Goal: Check status: Check status

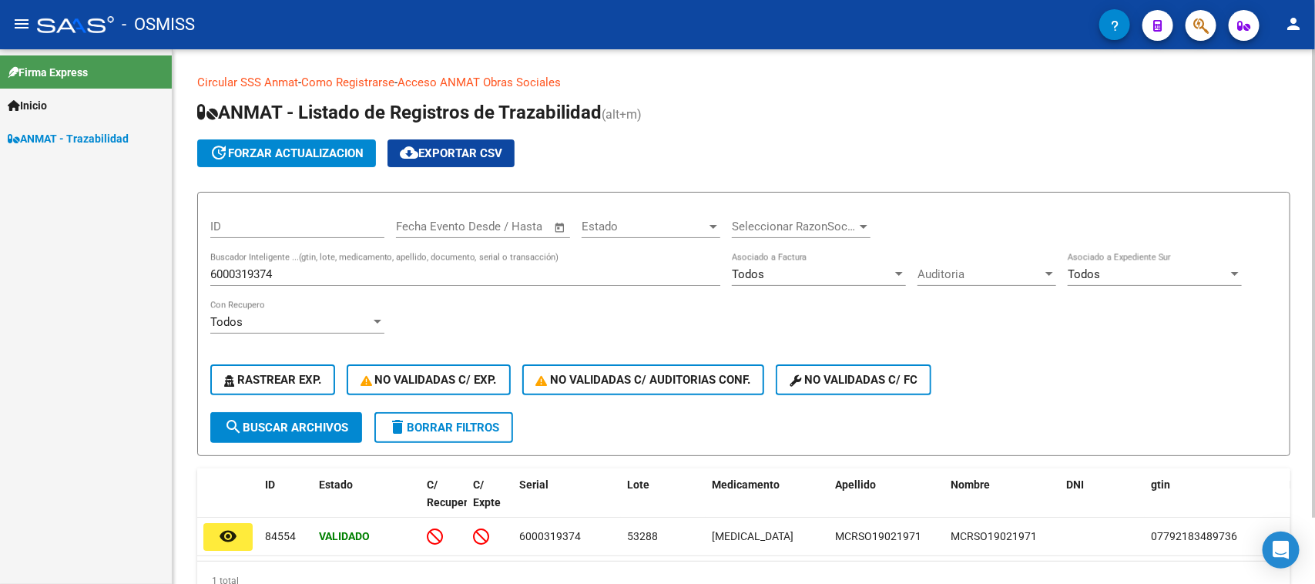
click at [471, 260] on div "6000319374 Buscador Inteligente ...(gtin, lote, medicamento, apellido, document…" at bounding box center [465, 269] width 510 height 33
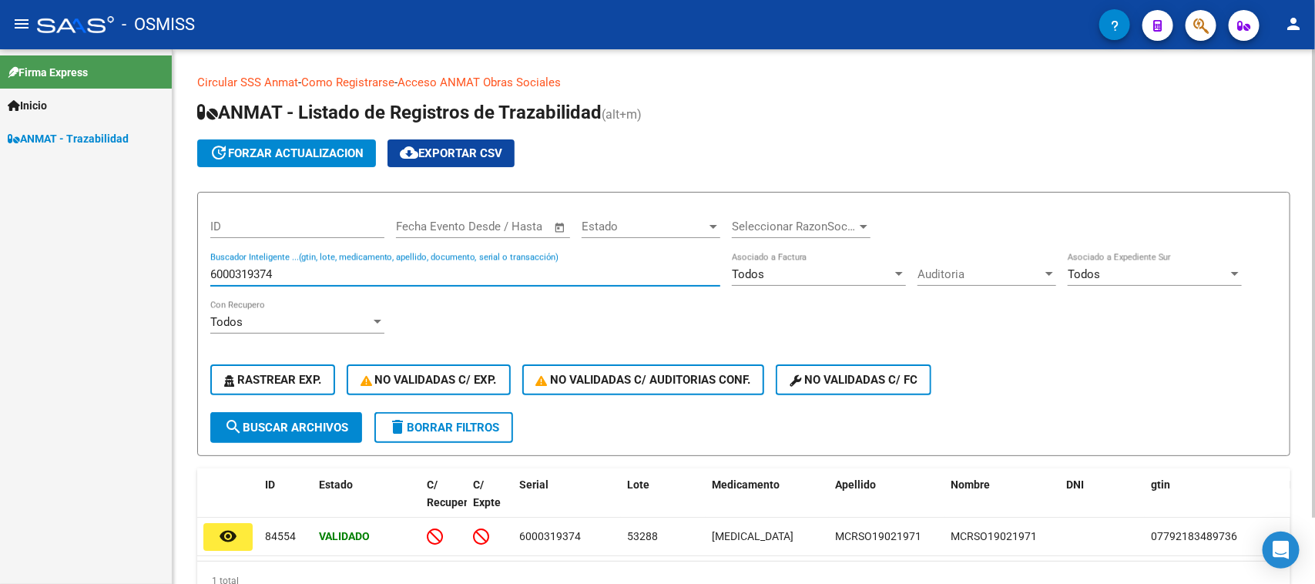
click at [460, 267] on input "6000319374" at bounding box center [465, 274] width 510 height 14
paste input "103766369103"
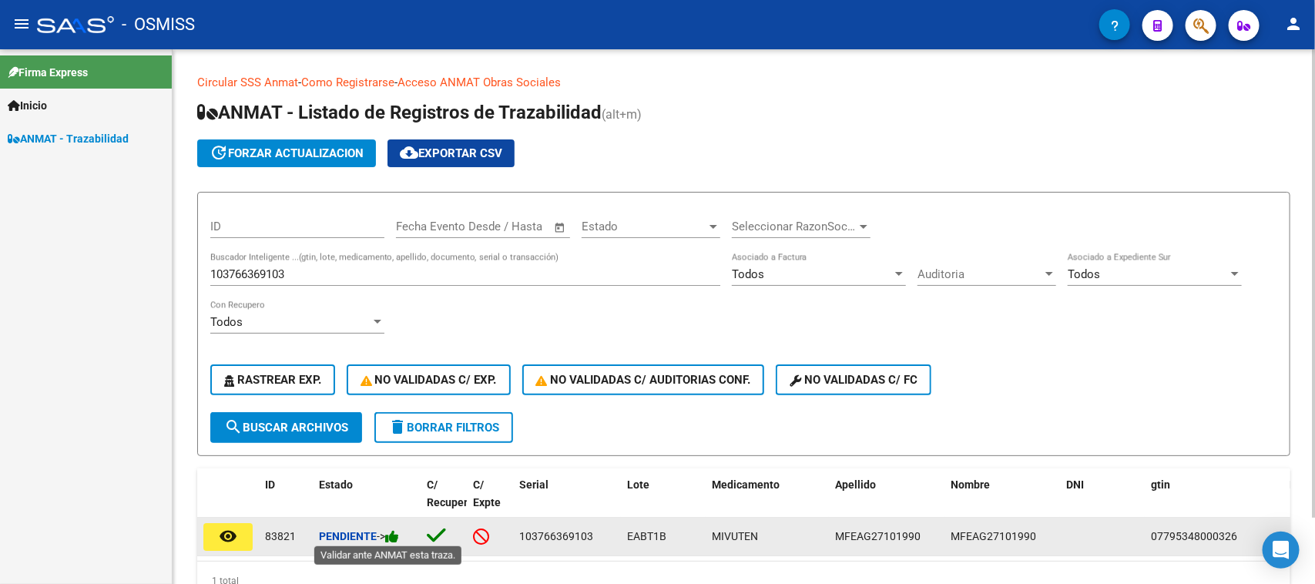
click at [394, 534] on icon at bounding box center [392, 536] width 14 height 15
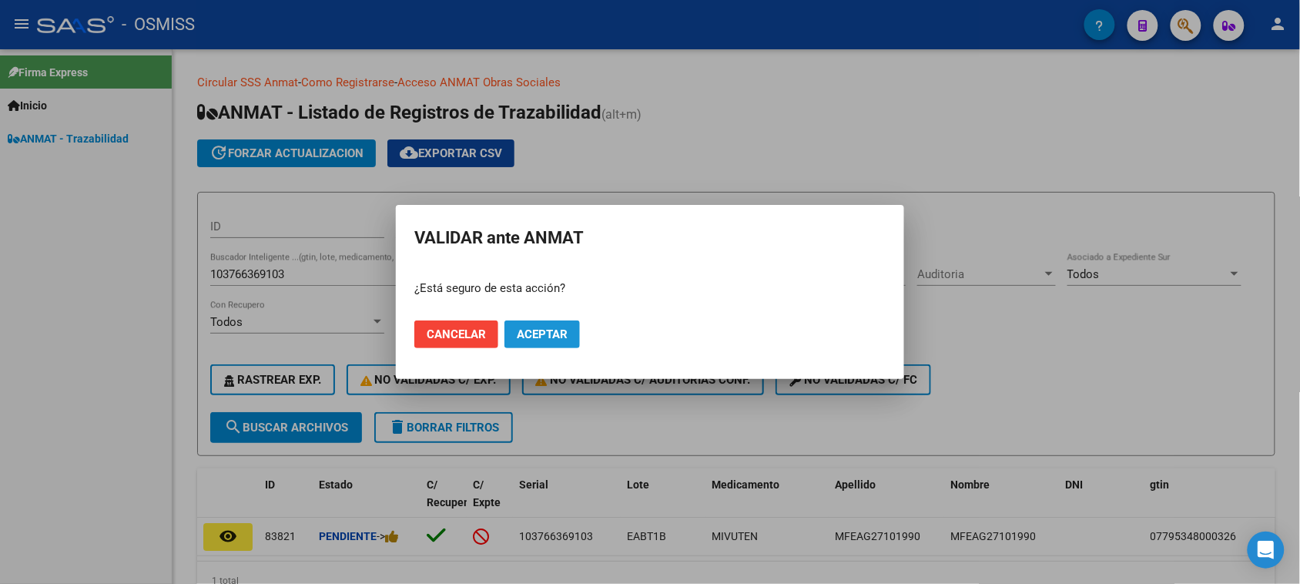
click at [518, 331] on span "Aceptar" at bounding box center [542, 334] width 51 height 14
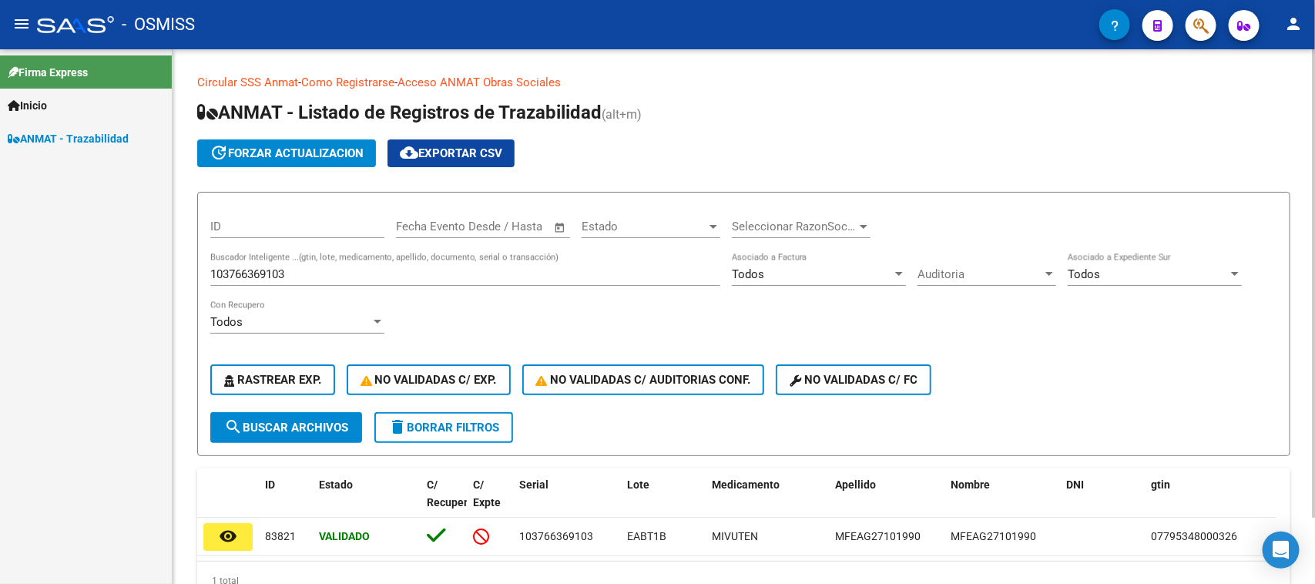
click at [382, 278] on input "103766369103" at bounding box center [465, 274] width 510 height 14
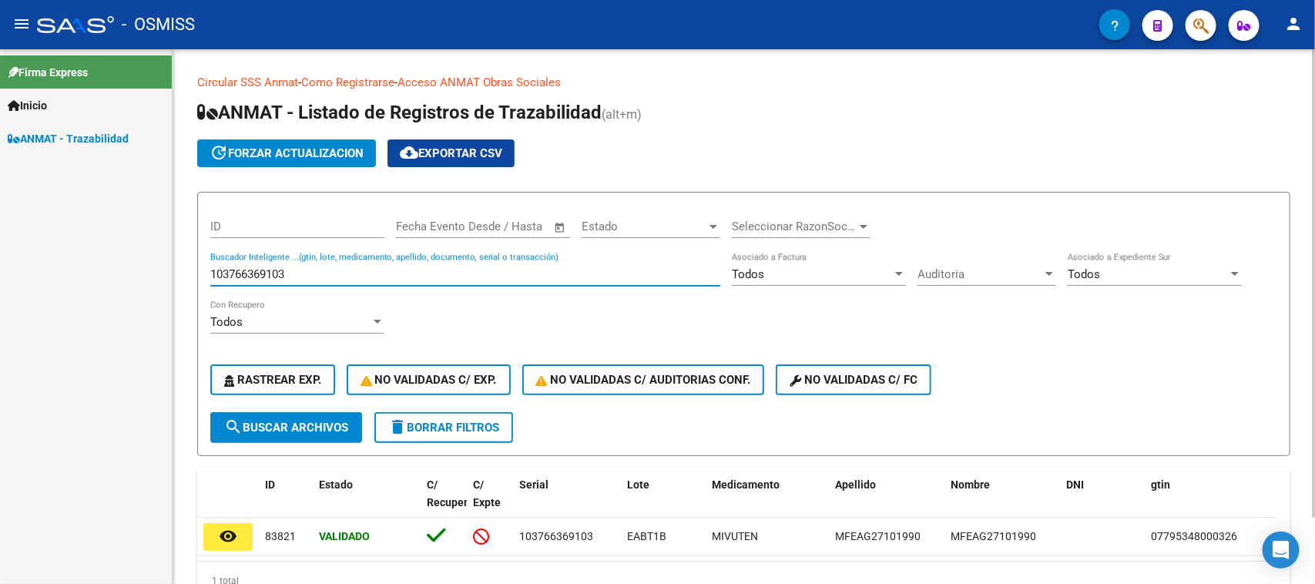
click at [382, 278] on input "103766369103" at bounding box center [465, 274] width 510 height 14
paste input "255557984142"
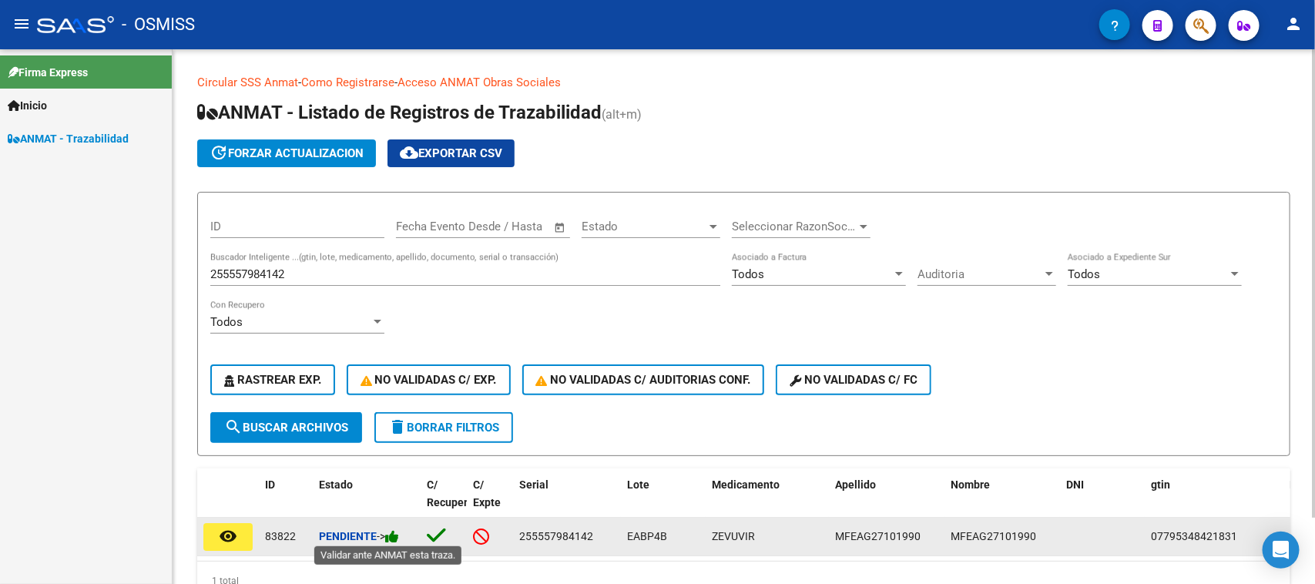
click at [391, 532] on span "->" at bounding box center [388, 536] width 22 height 12
click at [394, 532] on icon at bounding box center [392, 536] width 14 height 15
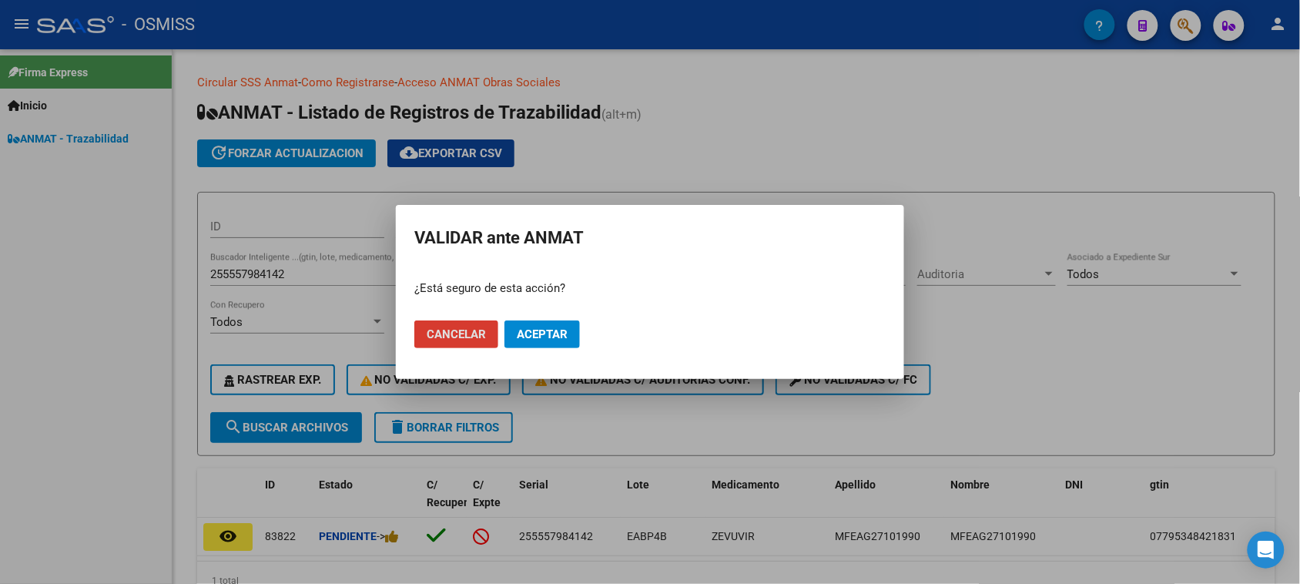
click at [551, 332] on span "Aceptar" at bounding box center [542, 334] width 51 height 14
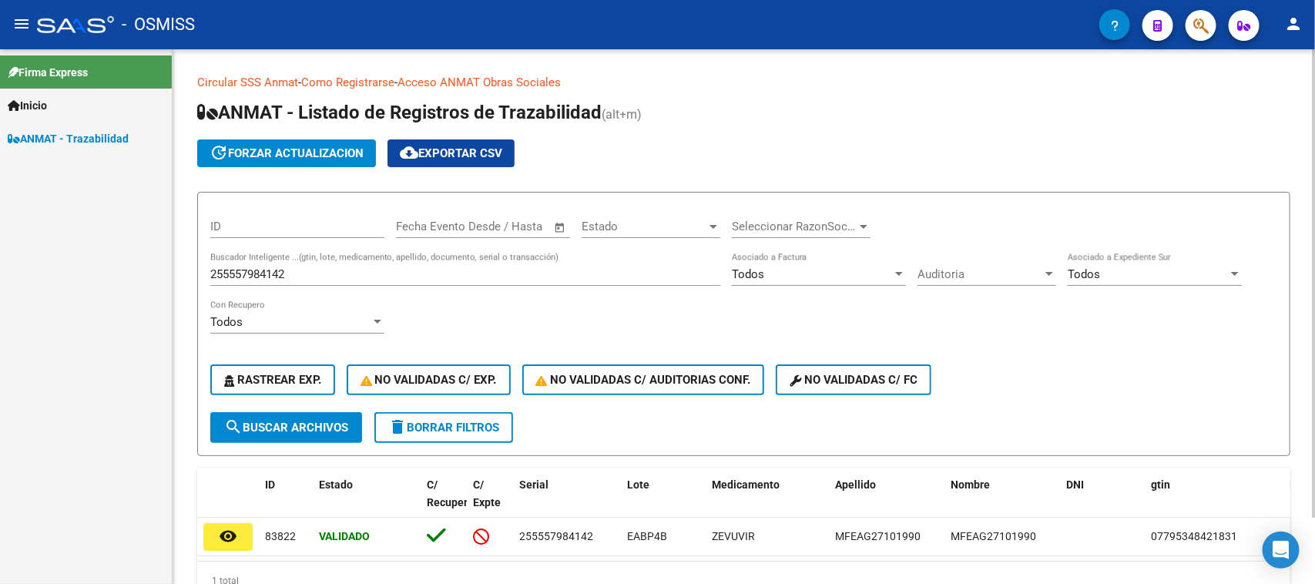
click at [352, 277] on input "255557984142" at bounding box center [465, 274] width 510 height 14
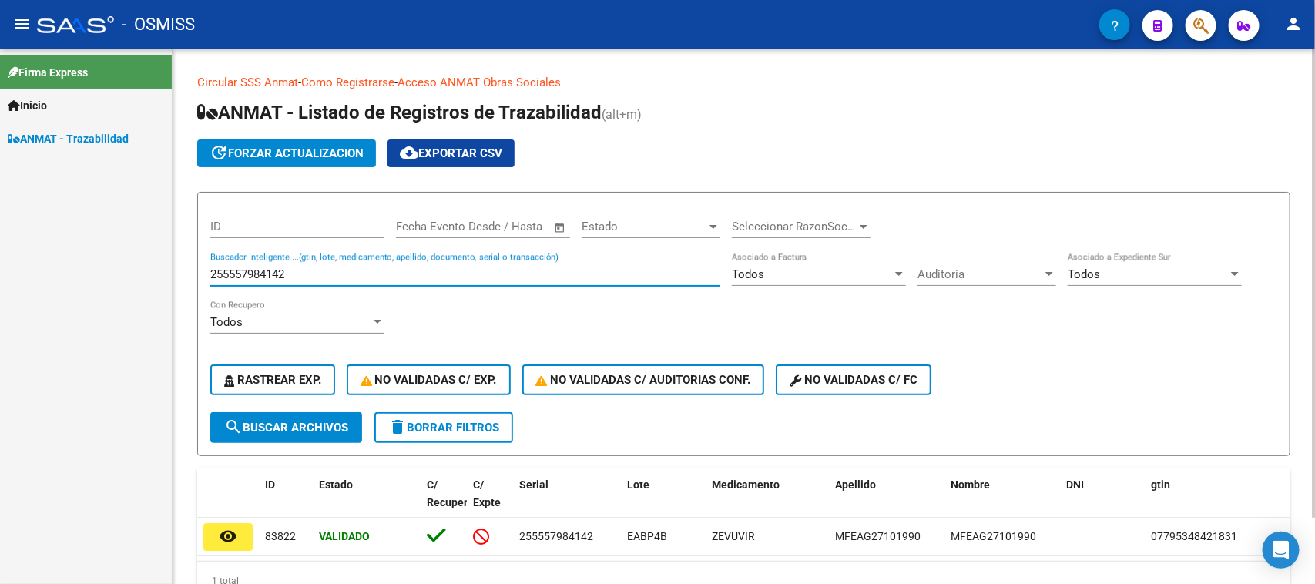
click at [352, 277] on input "255557984142" at bounding box center [465, 274] width 510 height 14
paste input "505861930480"
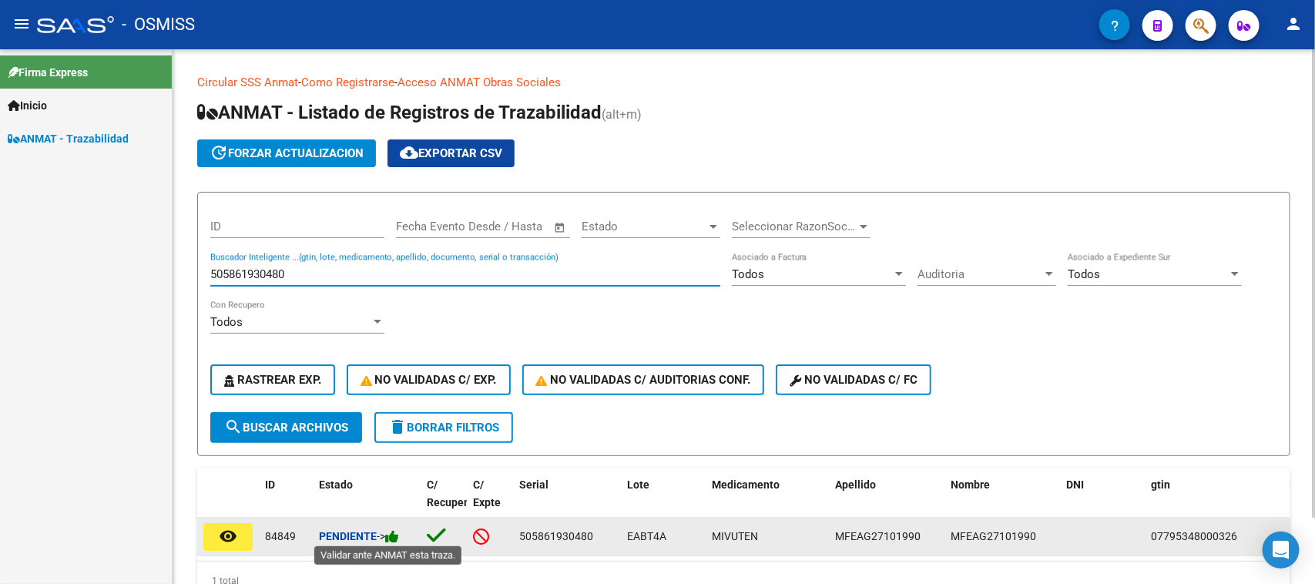
click at [394, 533] on icon at bounding box center [392, 536] width 14 height 15
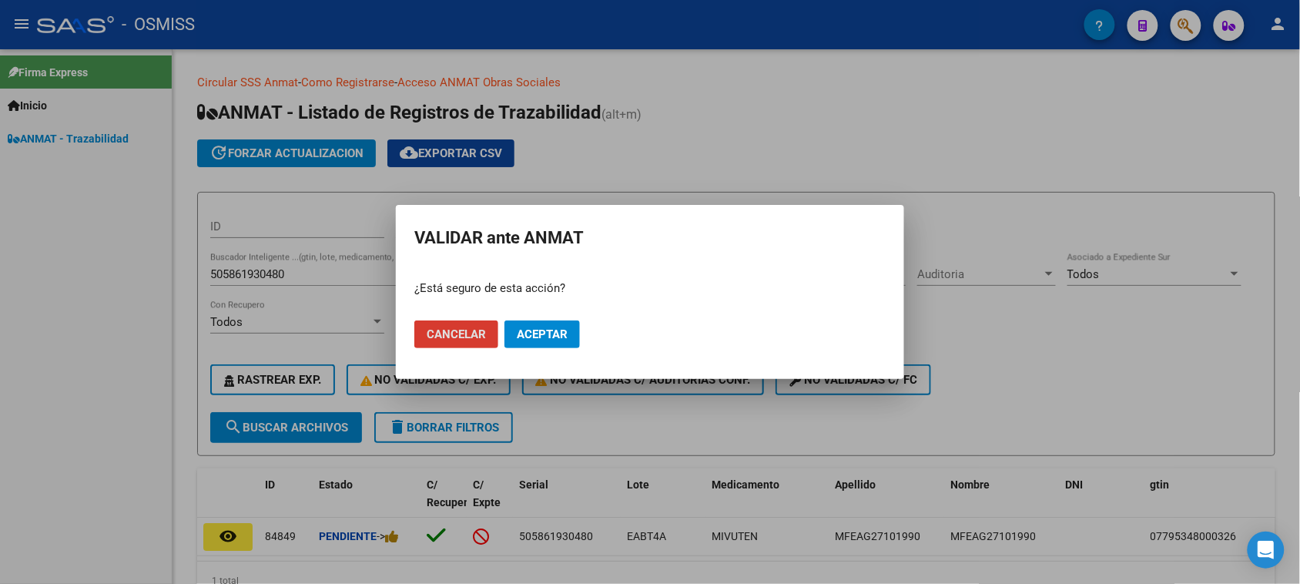
click at [564, 333] on span "Aceptar" at bounding box center [542, 334] width 51 height 14
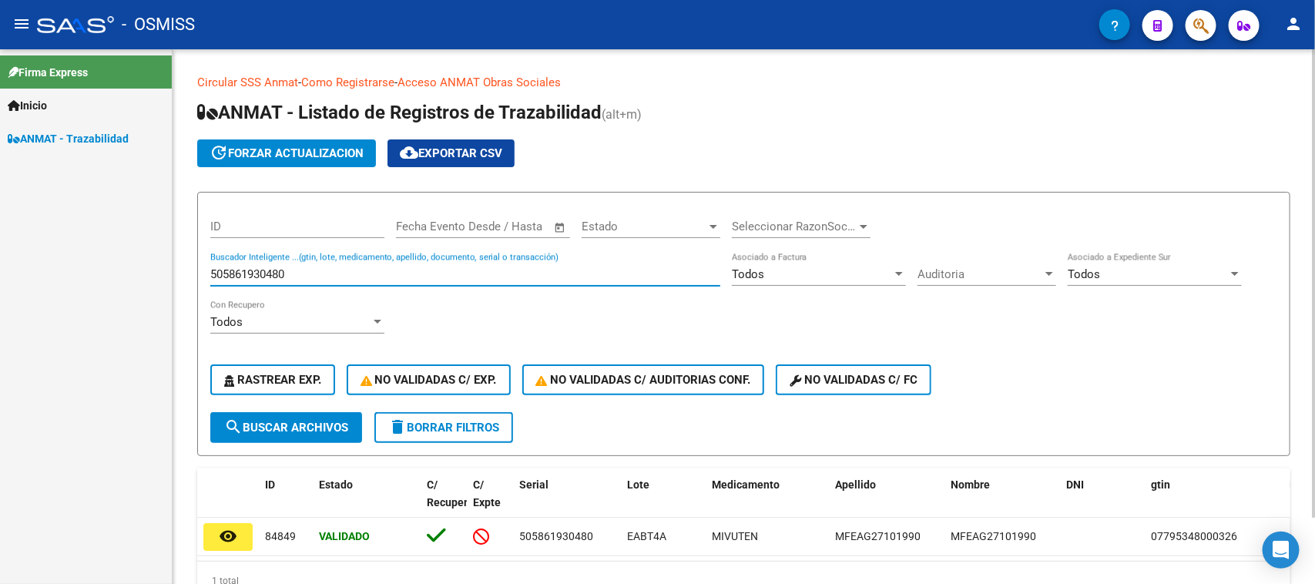
click at [425, 273] on input "505861930480" at bounding box center [465, 274] width 510 height 14
paste input "493242454592"
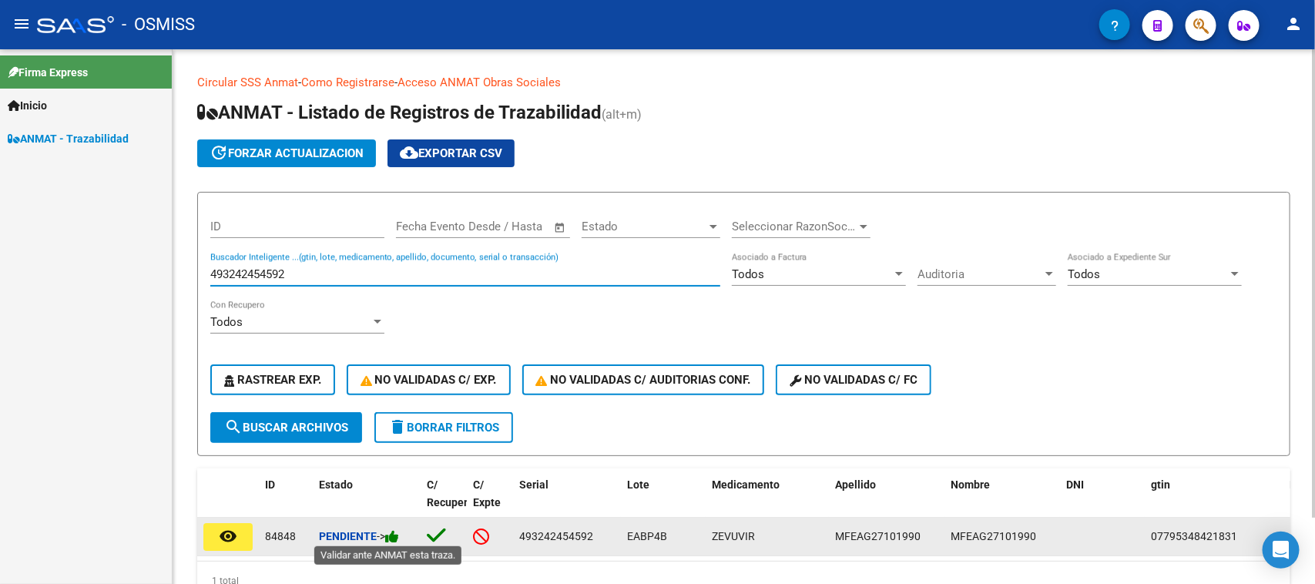
type input "493242454592"
click at [394, 529] on icon at bounding box center [392, 536] width 14 height 15
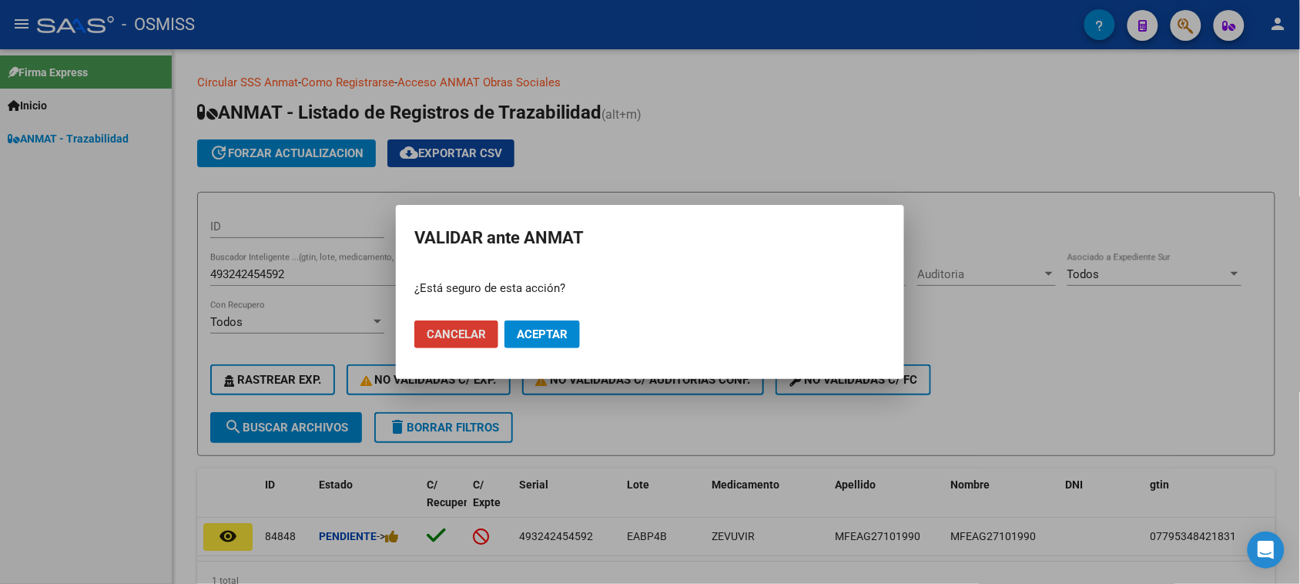
click at [547, 340] on span "Aceptar" at bounding box center [542, 334] width 51 height 14
